Goal: Transaction & Acquisition: Purchase product/service

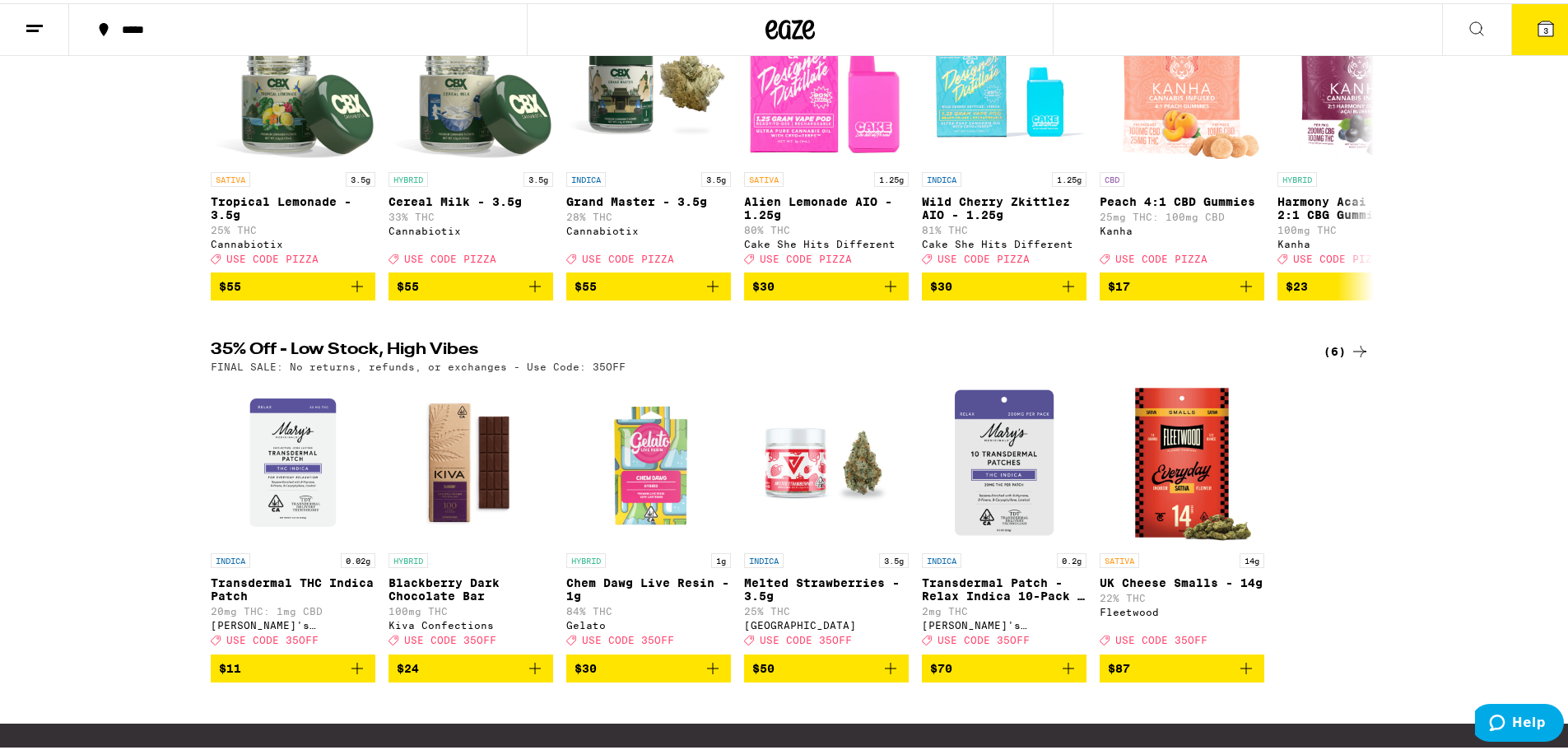
scroll to position [289, 0]
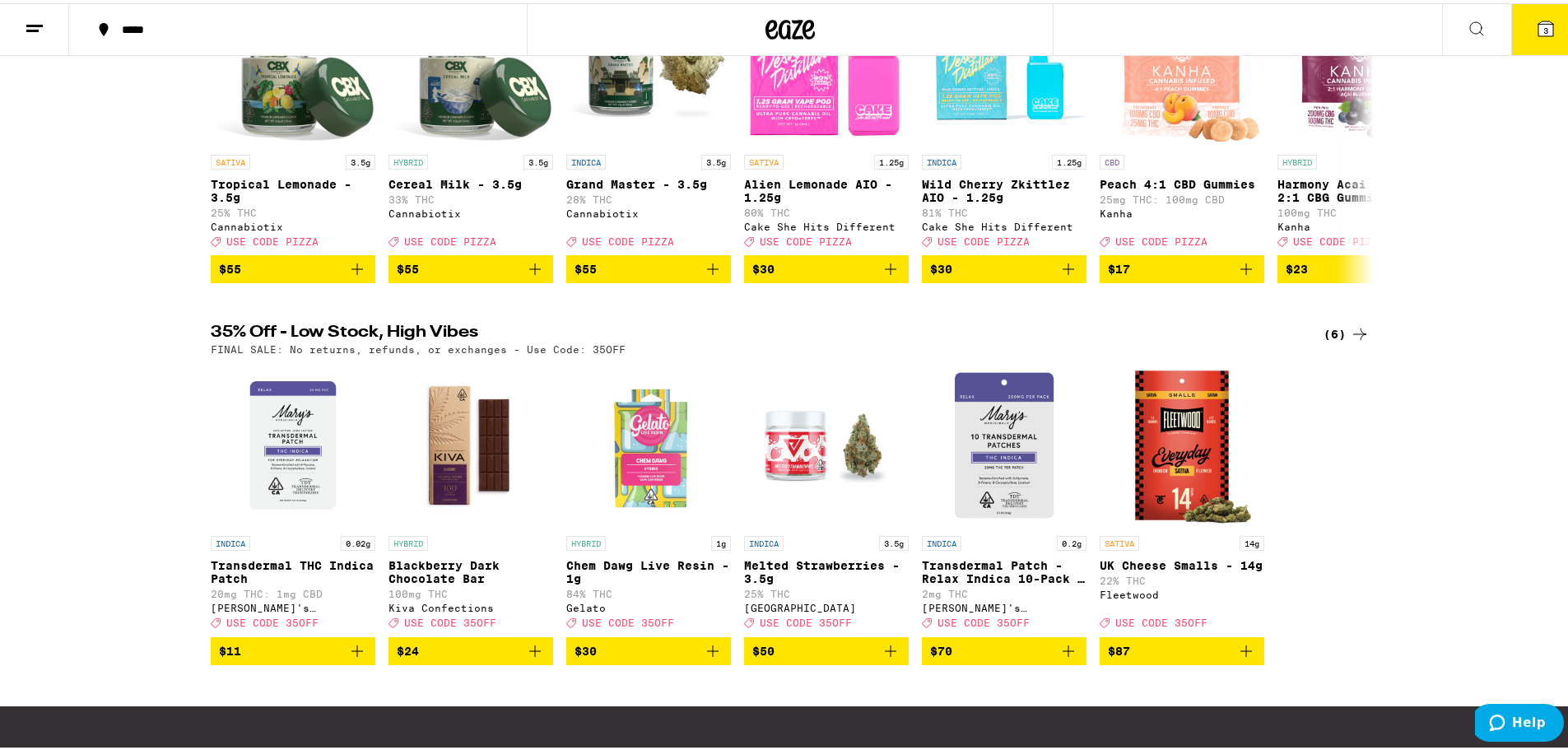
click at [1354, 341] on icon at bounding box center [1359, 331] width 19 height 19
